Goal: Contribute content

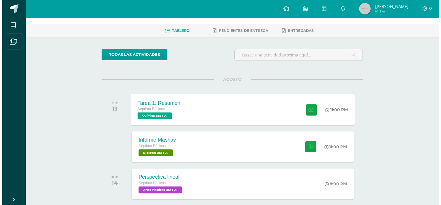
scroll to position [29, 0]
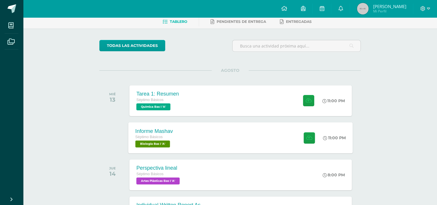
click at [170, 131] on div "Informe Mashav" at bounding box center [154, 131] width 38 height 6
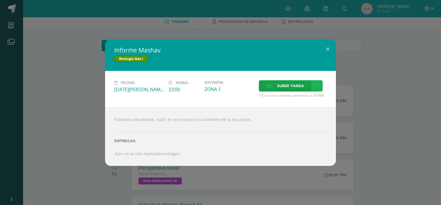
click at [317, 87] on icon at bounding box center [317, 85] width 4 height 5
click at [291, 102] on link "Subir enlace" at bounding box center [297, 98] width 58 height 9
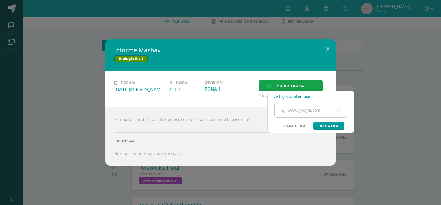
click at [290, 107] on input "text" at bounding box center [311, 110] width 72 height 14
paste input "[URL][DOMAIN_NAME]"
type input "[URL][DOMAIN_NAME]"
click at [324, 125] on link "Aceptar" at bounding box center [329, 126] width 31 height 8
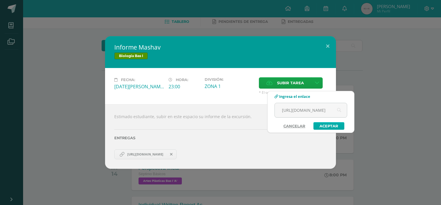
scroll to position [0, 0]
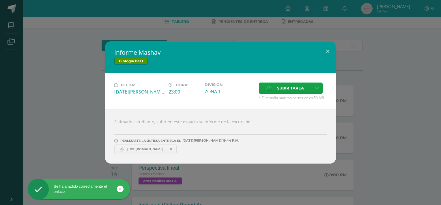
click at [159, 151] on link "[URL][DOMAIN_NAME]" at bounding box center [145, 149] width 62 height 10
click at [157, 151] on link "[URL][DOMAIN_NAME]" at bounding box center [145, 149] width 62 height 10
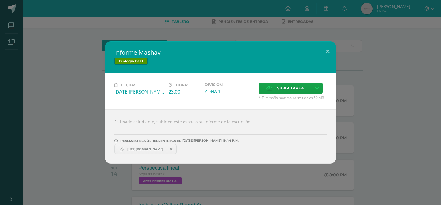
click at [157, 151] on link "[URL][DOMAIN_NAME]" at bounding box center [145, 149] width 62 height 10
